Goal: Navigation & Orientation: Find specific page/section

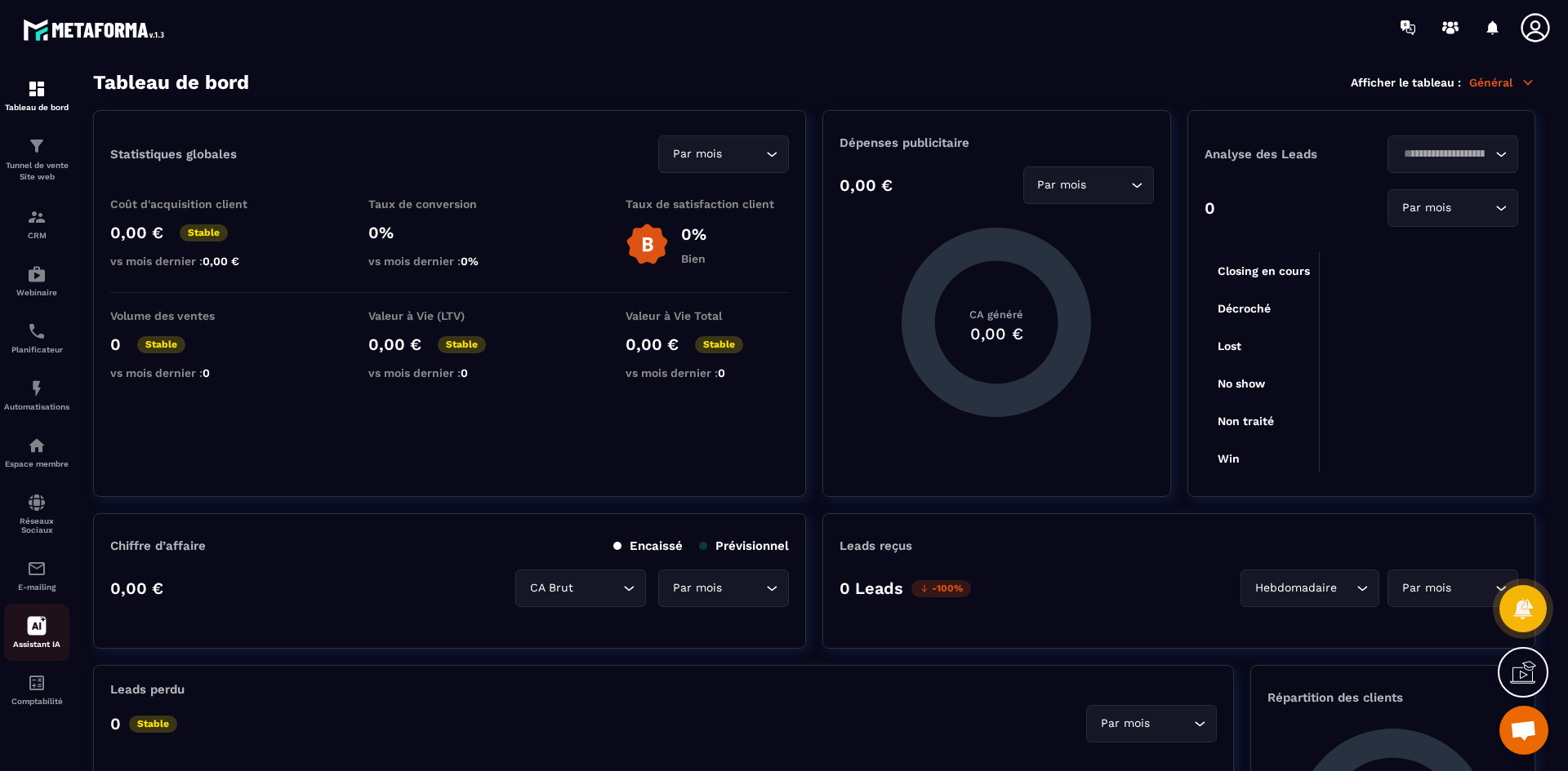
click at [54, 636] on div "Assistant IA" at bounding box center [37, 633] width 65 height 33
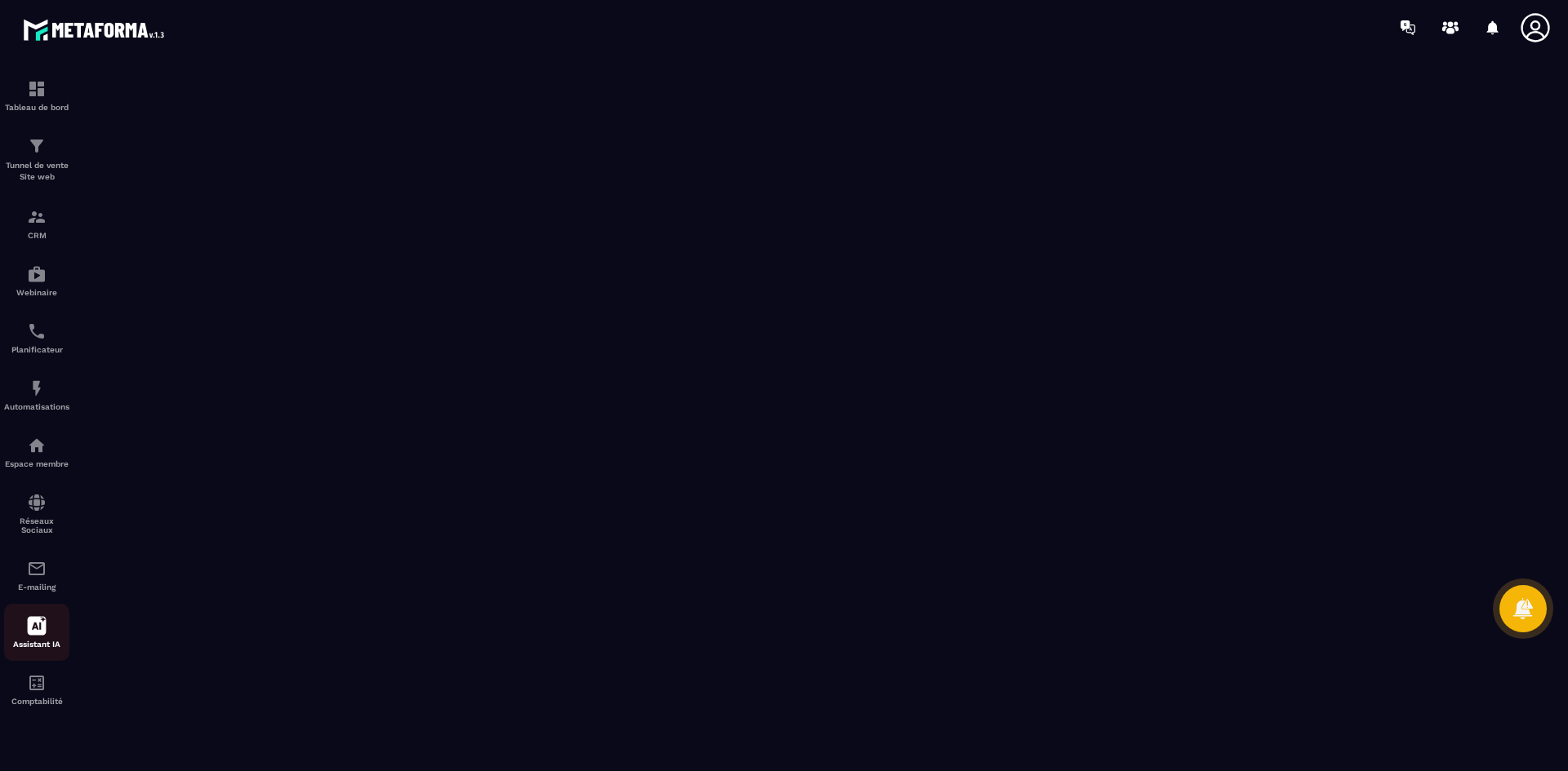
click at [46, 625] on div "Assistant IA" at bounding box center [37, 633] width 65 height 33
click at [33, 571] on img at bounding box center [37, 568] width 20 height 20
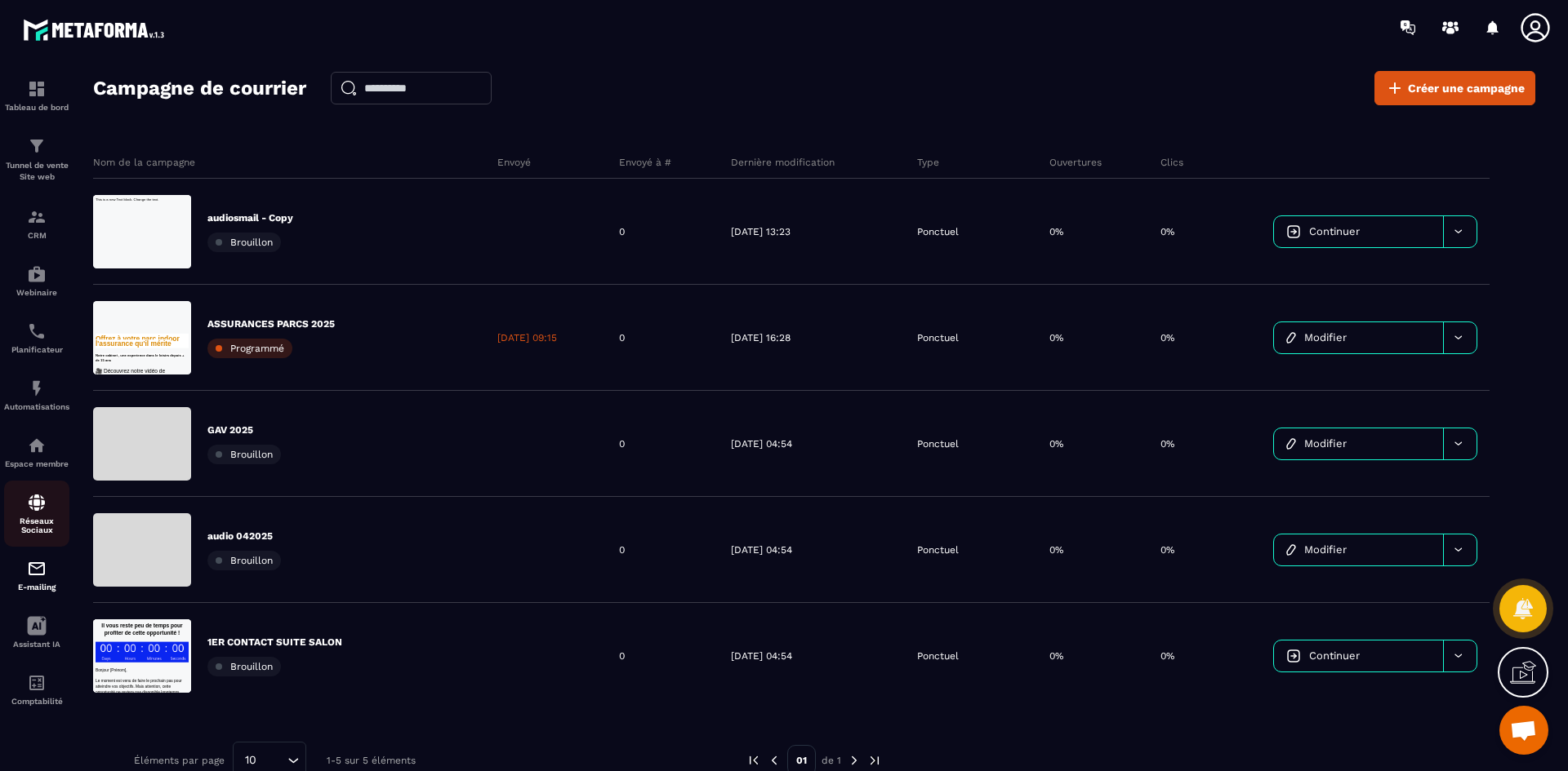
click at [27, 513] on div "Réseaux Sociaux" at bounding box center [37, 513] width 65 height 42
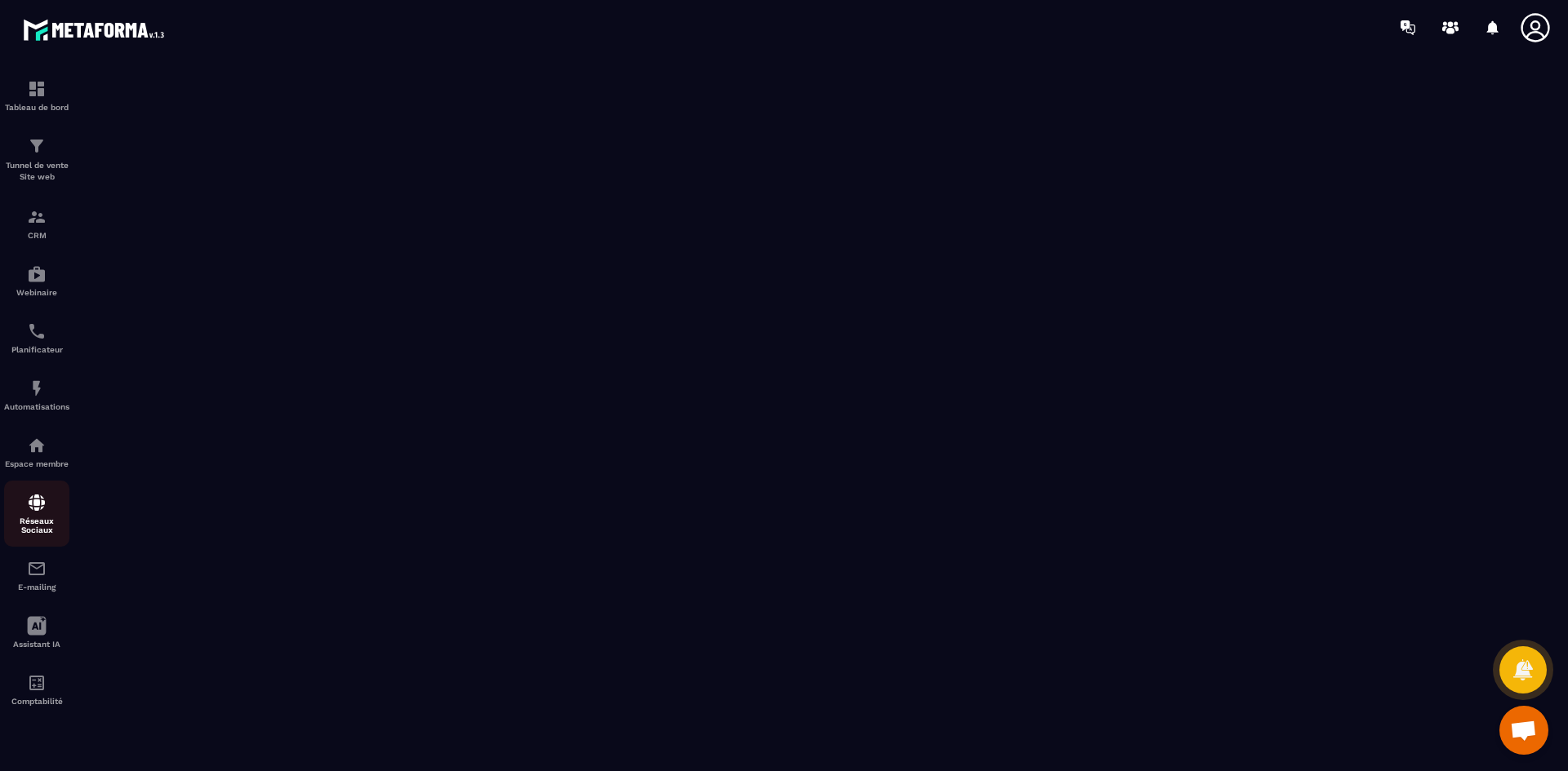
click at [29, 510] on img at bounding box center [37, 502] width 20 height 20
